Goal: Task Accomplishment & Management: Complete application form

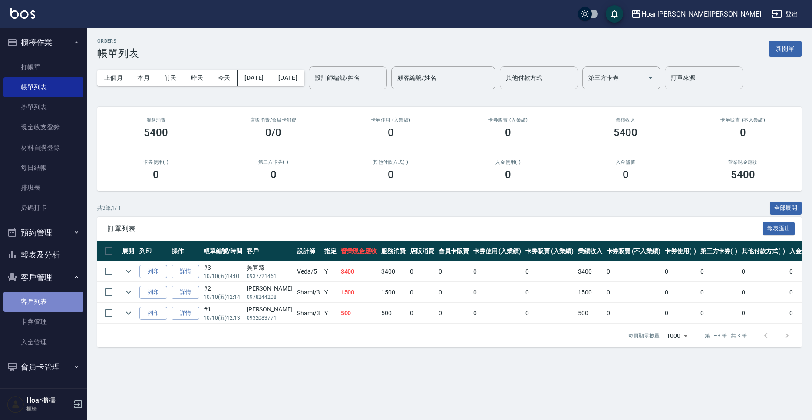
click at [57, 305] on link "客戶列表" at bounding box center [43, 302] width 80 height 20
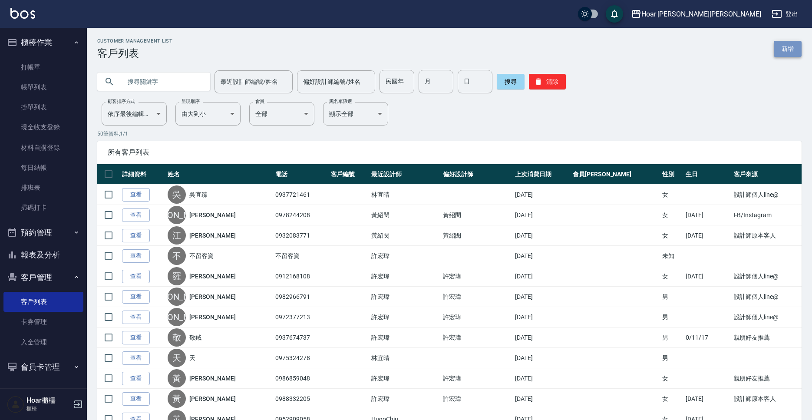
click at [787, 56] on link "新增" at bounding box center [788, 49] width 28 height 16
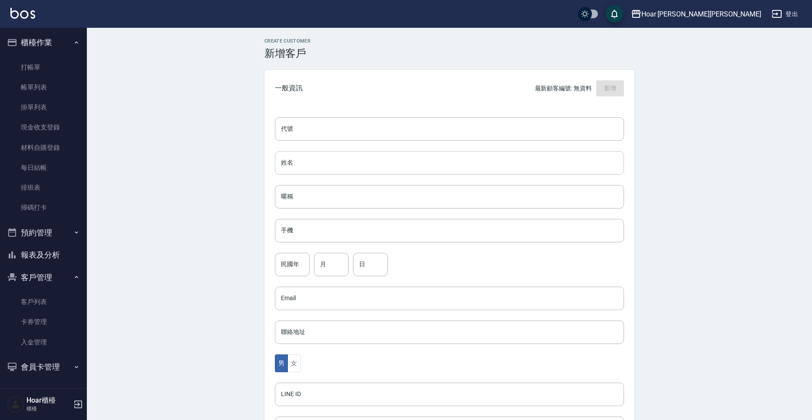
click at [304, 154] on input "姓名" at bounding box center [449, 162] width 349 height 23
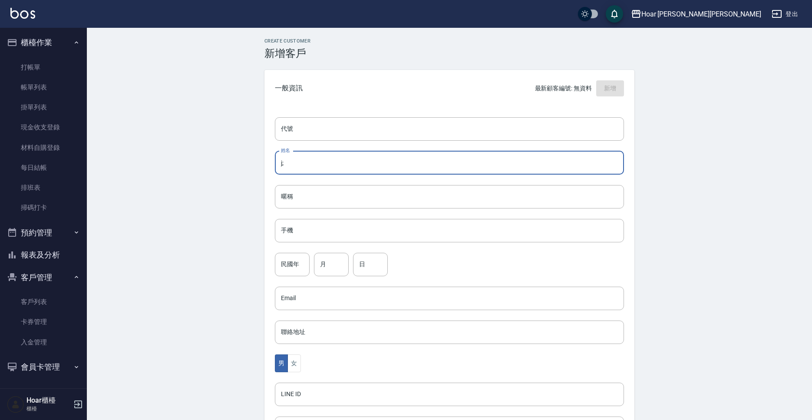
type input "j"
type input "[PERSON_NAME]"
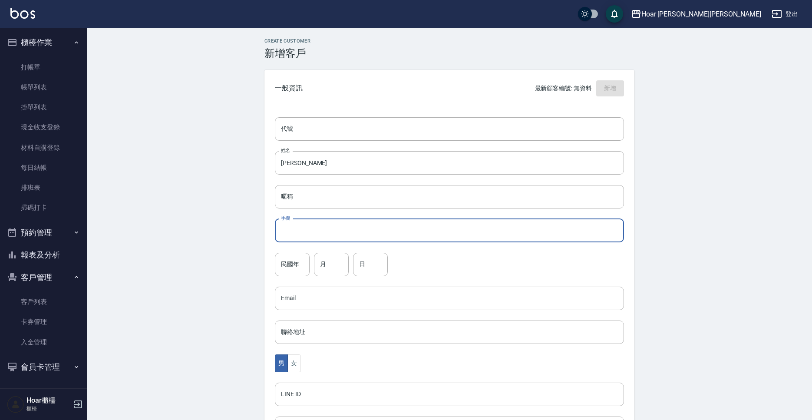
click at [337, 237] on input "手機" at bounding box center [449, 230] width 349 height 23
type input "0934056252"
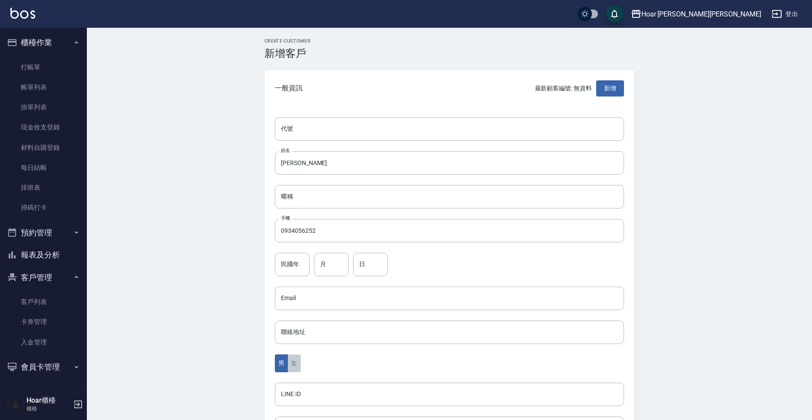
click at [301, 365] on button "女" at bounding box center [294, 364] width 13 height 18
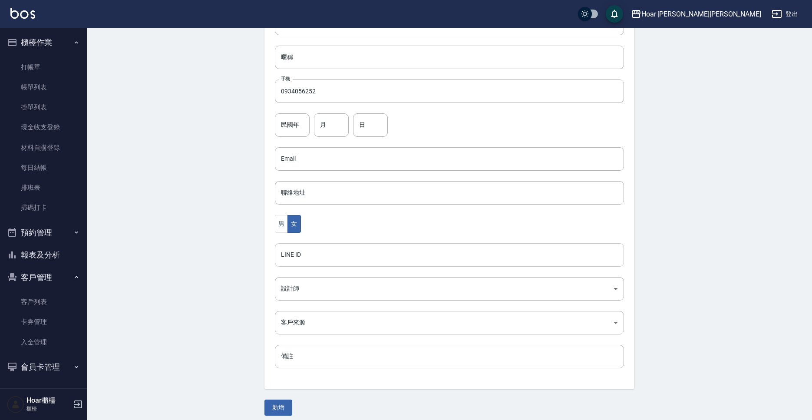
scroll to position [146, 0]
click at [308, 282] on body "Hoar [PERSON_NAME][PERSON_NAME] 登出 櫃檯作業 打帳單 帳單列表 掛單列表 現金收支登錄 材料自購登錄 每日結帳 排班表 掃碼…" at bounding box center [406, 137] width 812 height 566
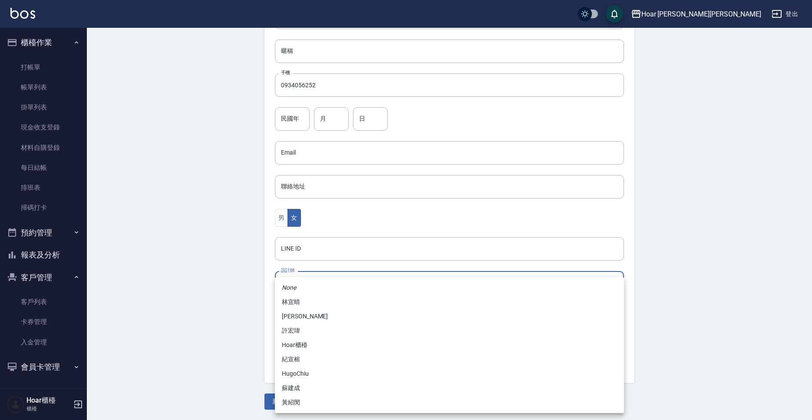
click at [290, 402] on li "黃紹閔" at bounding box center [449, 402] width 349 height 14
type input "ca54d0d9-00fe-490f-ba6a-72a5339bf885"
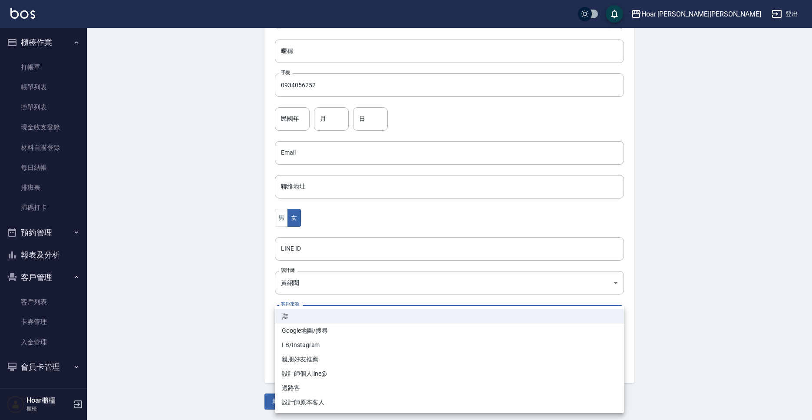
click at [330, 308] on body "Hoar [PERSON_NAME][PERSON_NAME] 登出 櫃檯作業 打帳單 帳單列表 掛單列表 現金收支登錄 材料自購登錄 每日結帳 排班表 掃碼…" at bounding box center [406, 137] width 812 height 566
click at [316, 344] on li "FB/Instagram" at bounding box center [449, 345] width 349 height 14
type input "FB/Instagram"
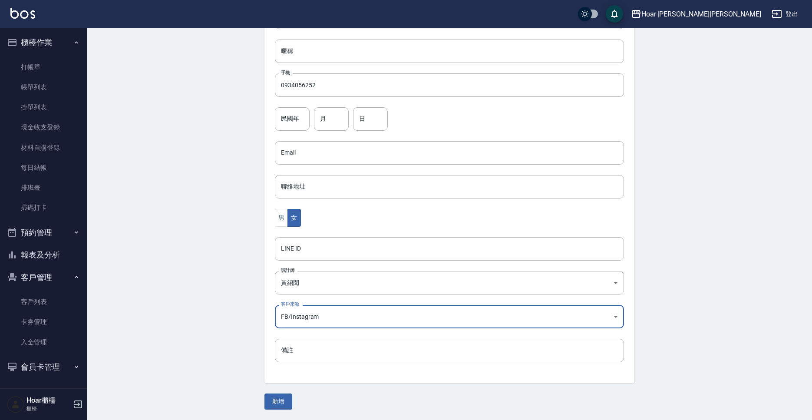
click at [293, 404] on div "新增" at bounding box center [450, 402] width 370 height 16
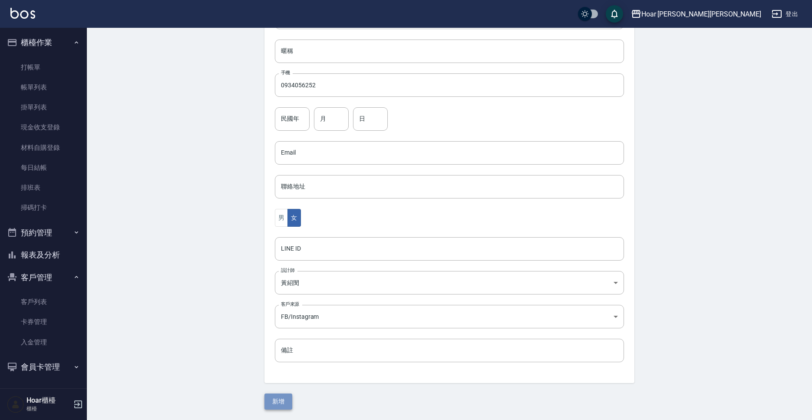
click at [289, 405] on button "新增" at bounding box center [279, 402] width 28 height 16
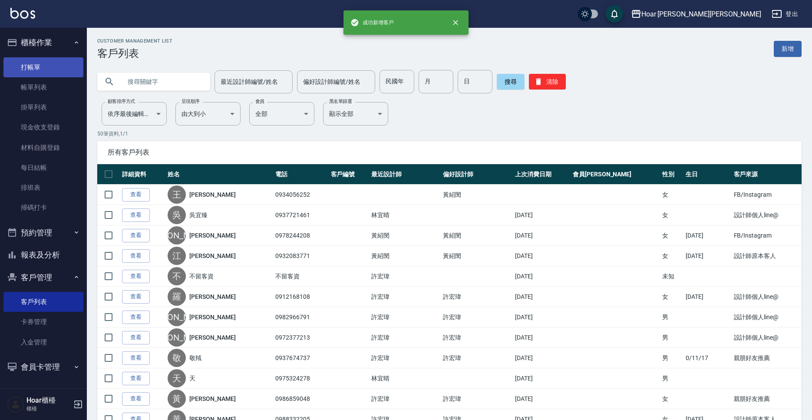
click at [54, 70] on link "打帳單" at bounding box center [43, 67] width 80 height 20
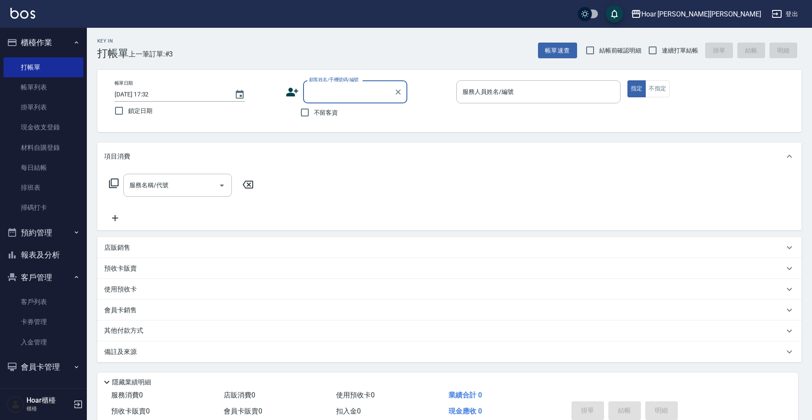
click at [346, 93] on input "顧客姓名/手機號碼/編號" at bounding box center [348, 91] width 83 height 15
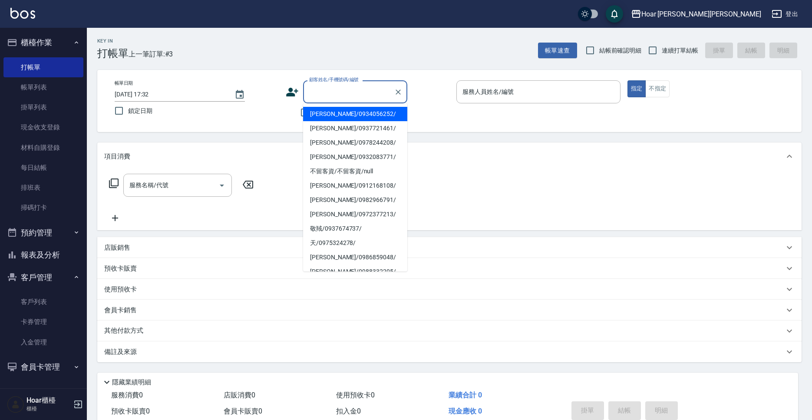
click at [353, 113] on li "[PERSON_NAME]/0934056252/" at bounding box center [355, 114] width 104 height 14
type input "[PERSON_NAME]/0934056252/"
type input "Shami-3"
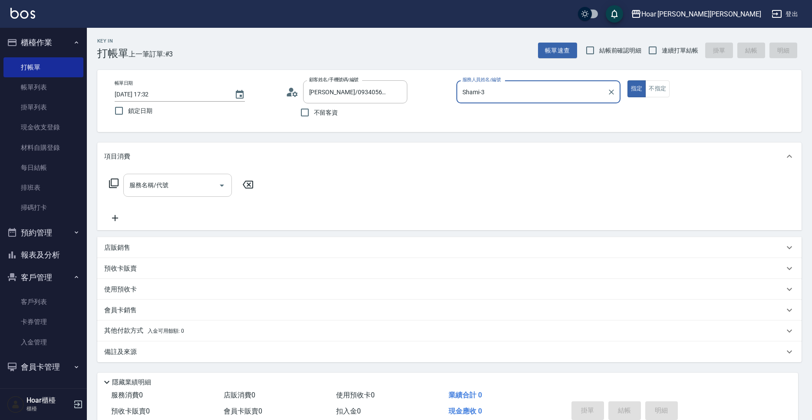
click at [131, 197] on div "服務名稱/代號" at bounding box center [177, 185] width 109 height 23
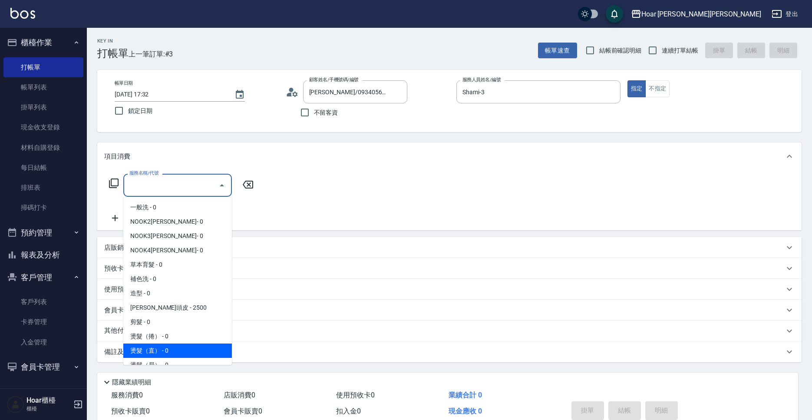
click at [182, 351] on span "燙髮（直） - 0" at bounding box center [177, 351] width 109 height 14
type input "燙髮（直）(302)"
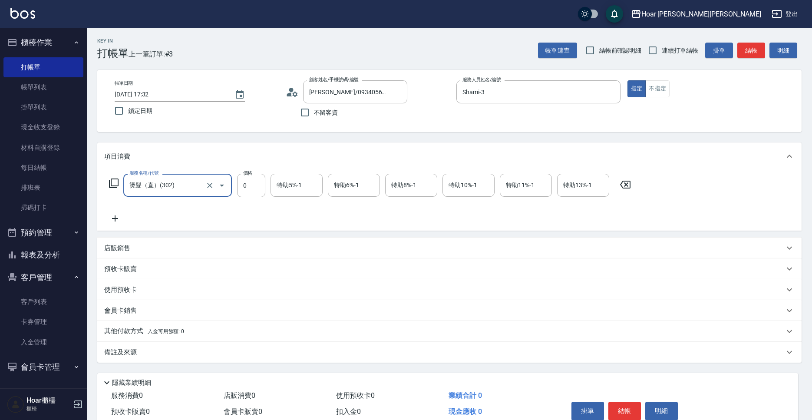
click at [119, 219] on icon at bounding box center [115, 218] width 22 height 10
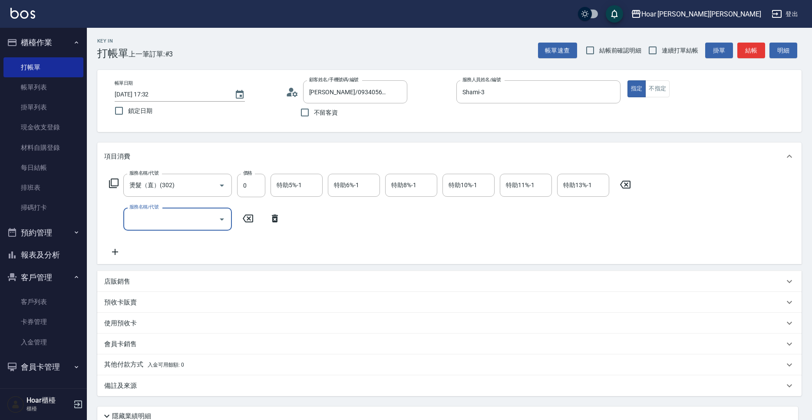
click at [172, 212] on input "服務名稱/代號" at bounding box center [171, 219] width 88 height 15
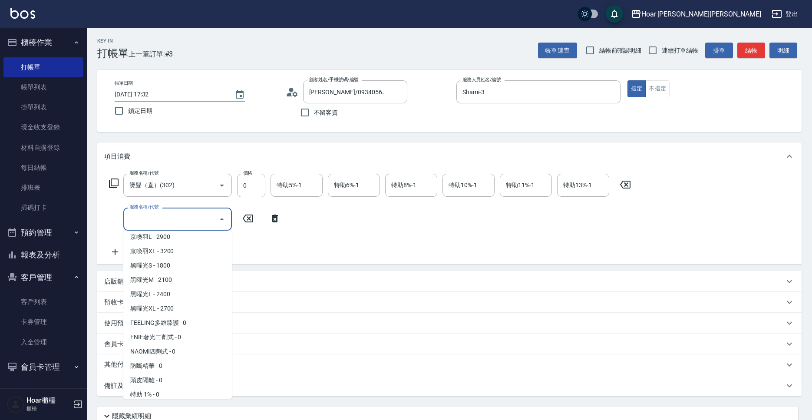
scroll to position [335, 0]
drag, startPoint x: 190, startPoint y: 319, endPoint x: 210, endPoint y: 245, distance: 76.5
click at [190, 319] on span "FEELING多維臻護 - 0" at bounding box center [177, 322] width 109 height 14
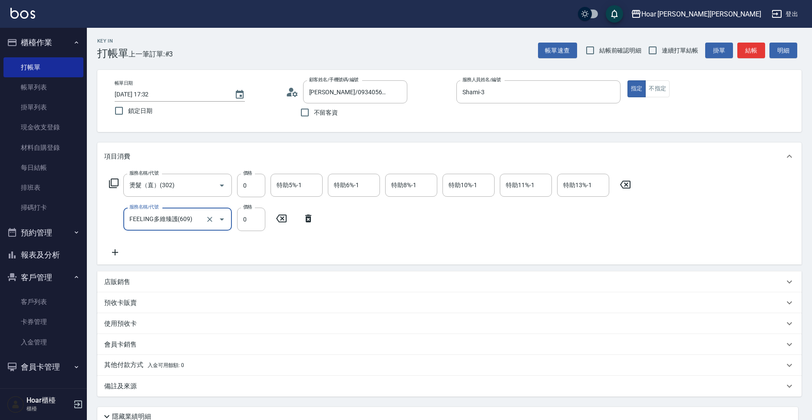
type input "FEELING多維臻護(609)"
click at [249, 178] on input "0" at bounding box center [251, 185] width 28 height 23
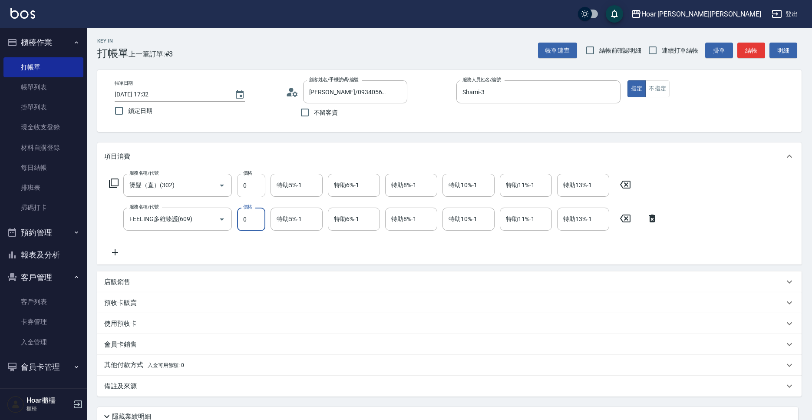
click at [252, 191] on input "0" at bounding box center [251, 185] width 28 height 23
type input "1800"
click at [260, 222] on input "0" at bounding box center [251, 219] width 28 height 23
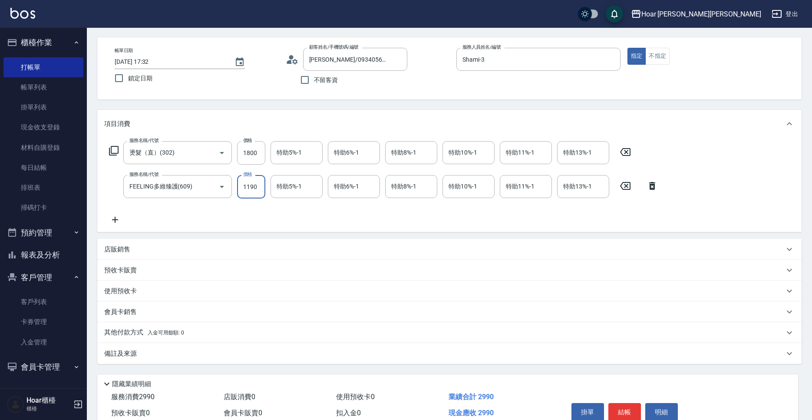
scroll to position [75, 0]
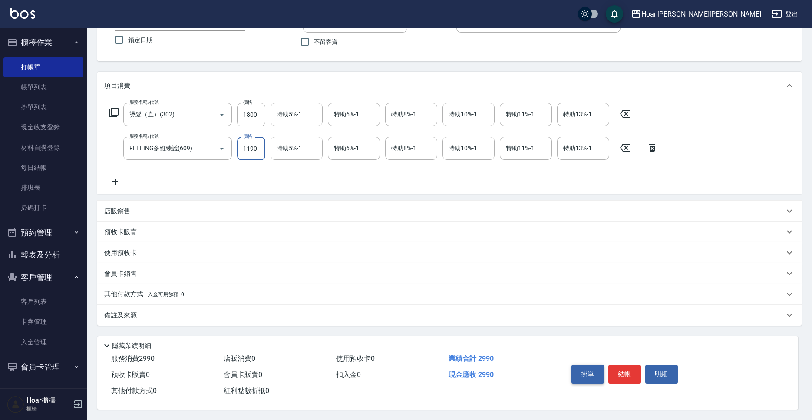
type input "1190"
click at [593, 375] on button "掛單" at bounding box center [588, 374] width 33 height 18
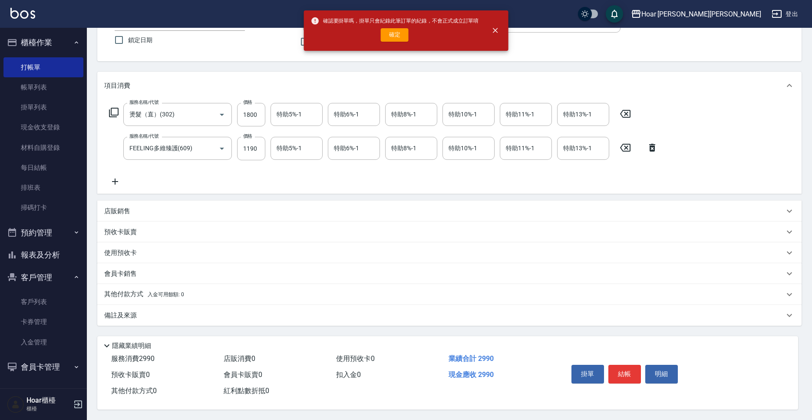
scroll to position [73, 0]
click at [392, 41] on button "確定" at bounding box center [395, 34] width 28 height 13
